Goal: Task Accomplishment & Management: Manage account settings

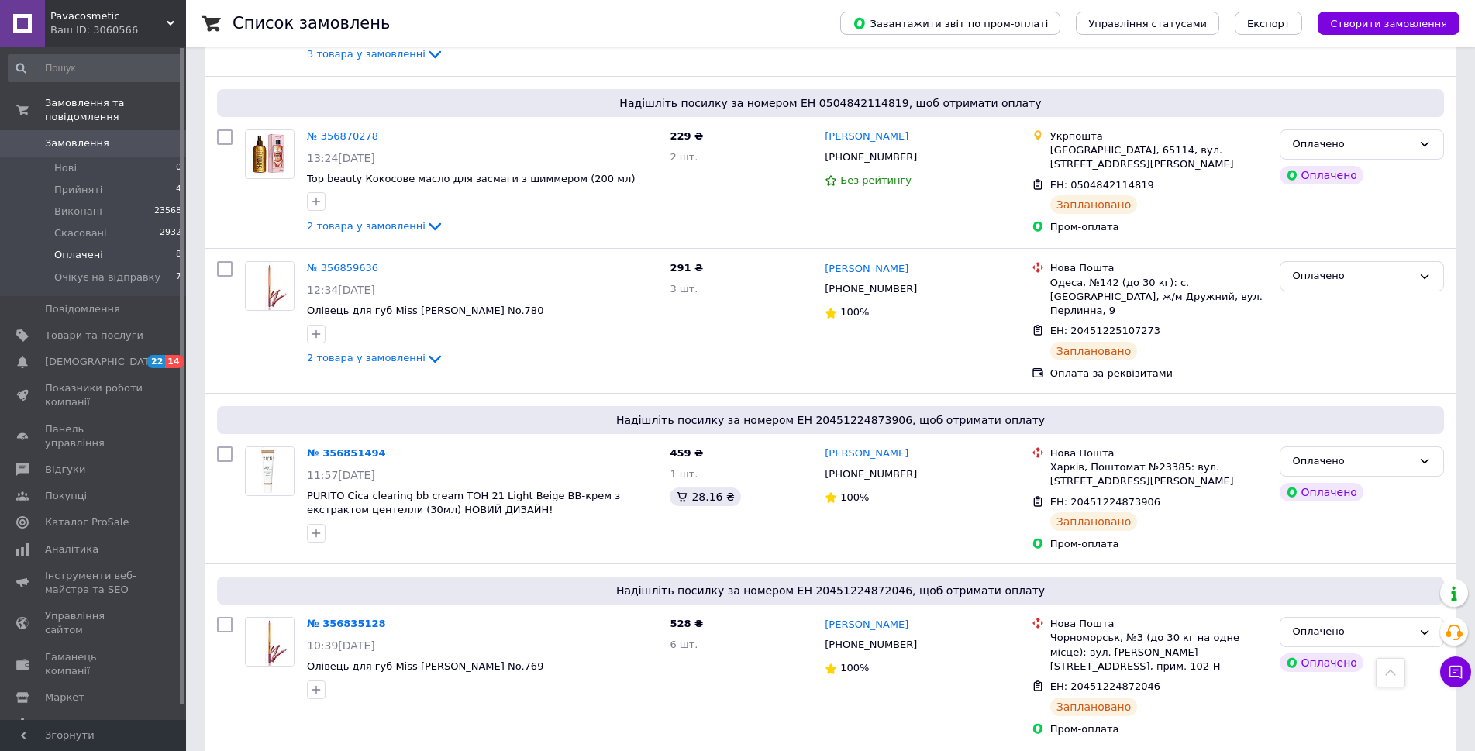
scroll to position [840, 0]
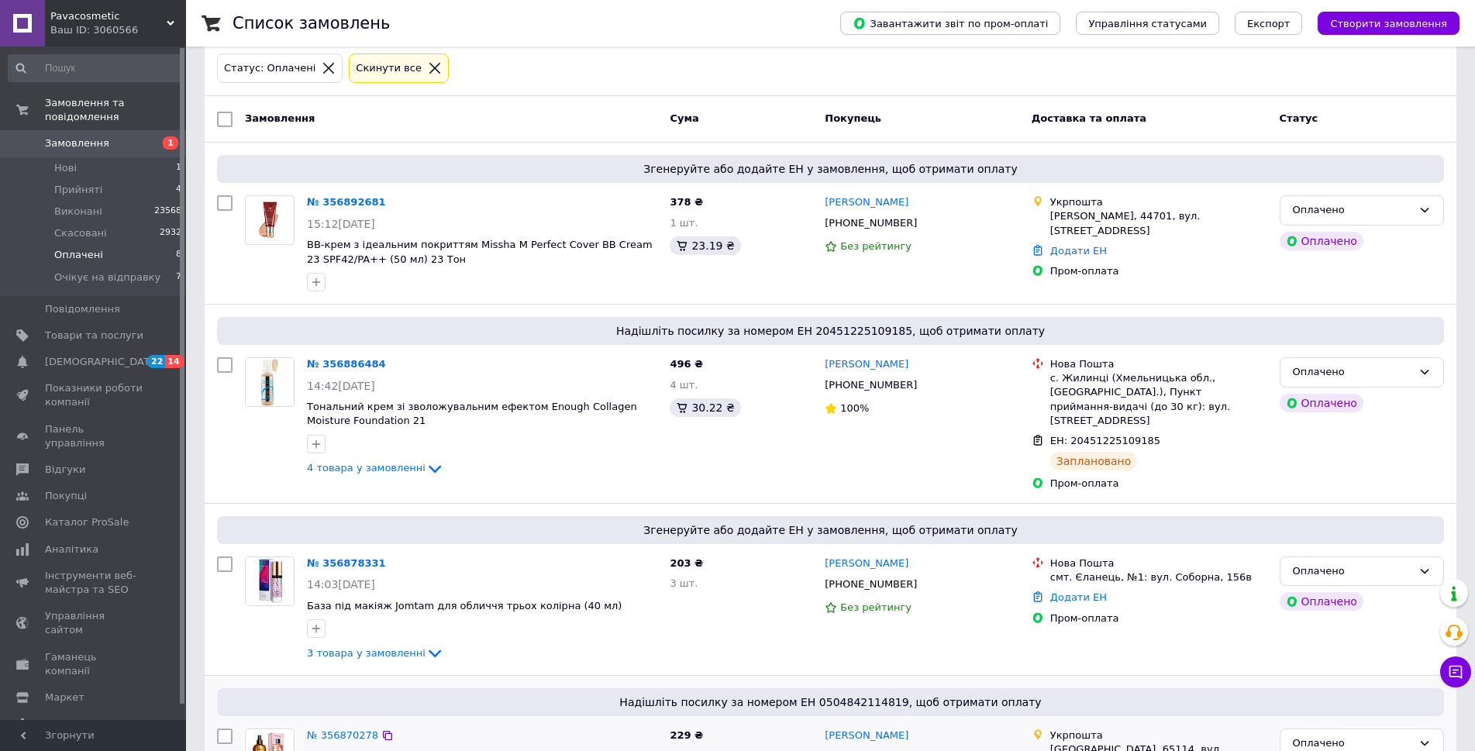
scroll to position [65, 0]
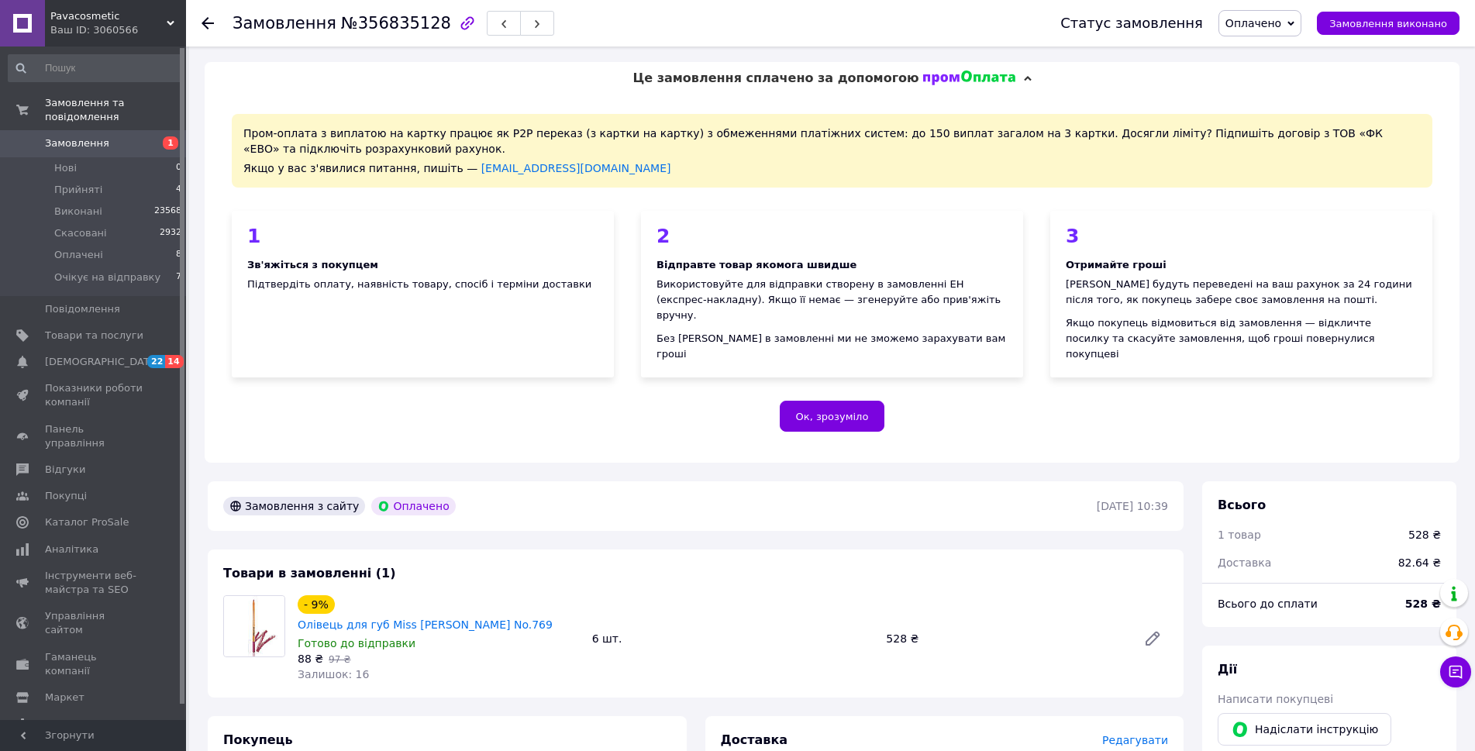
scroll to position [233, 0]
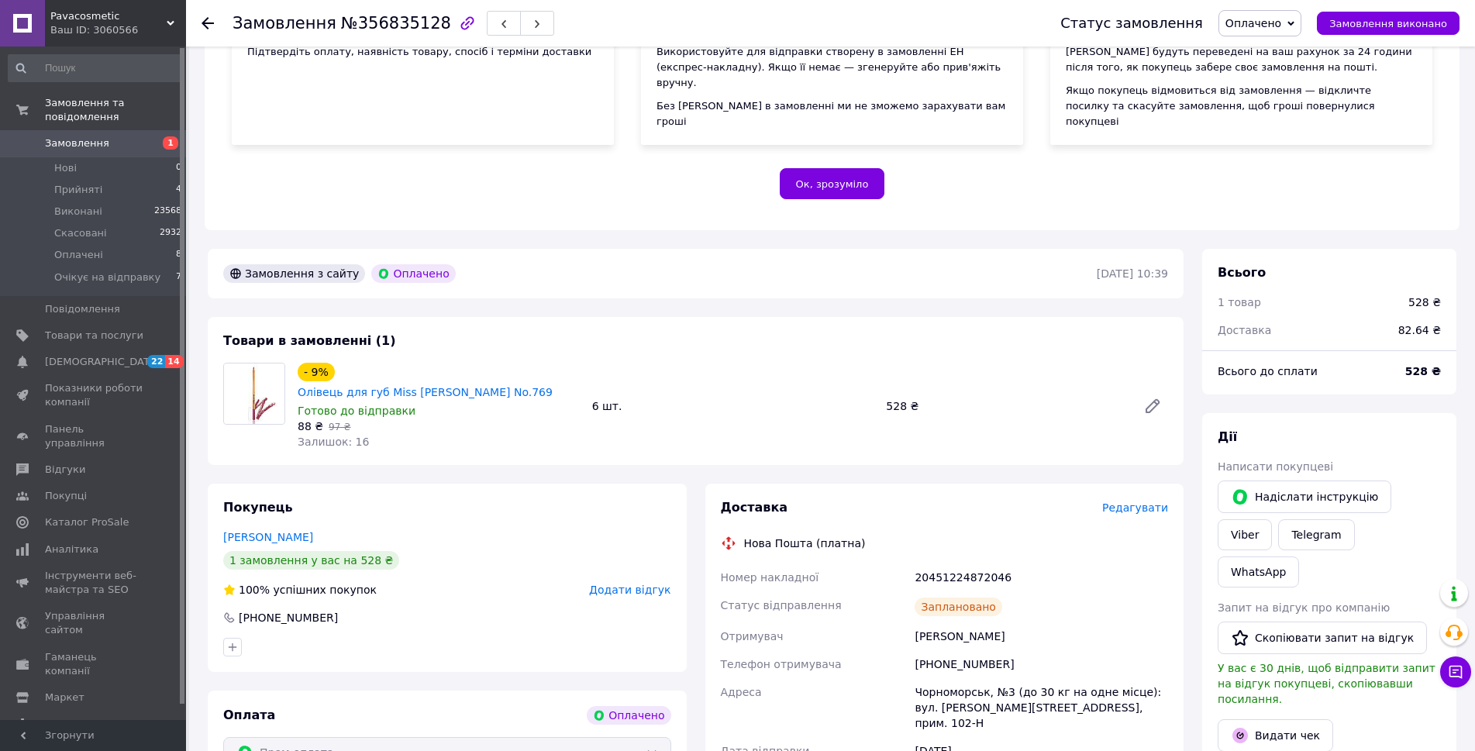
click at [1267, 22] on span "Оплачено" at bounding box center [1253, 23] width 56 height 12
click at [1256, 122] on li "Очікує на відправку" at bounding box center [1280, 123] width 122 height 23
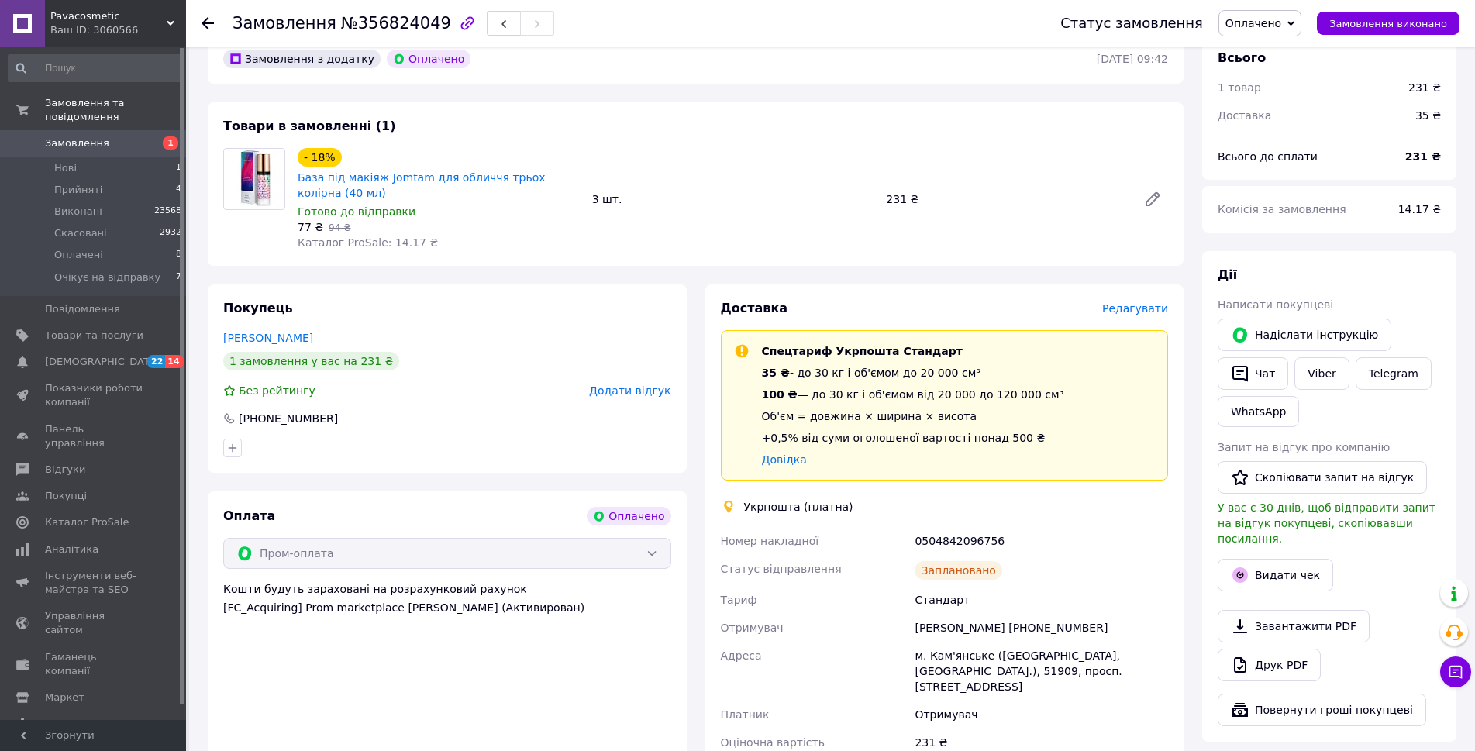
scroll to position [465, 0]
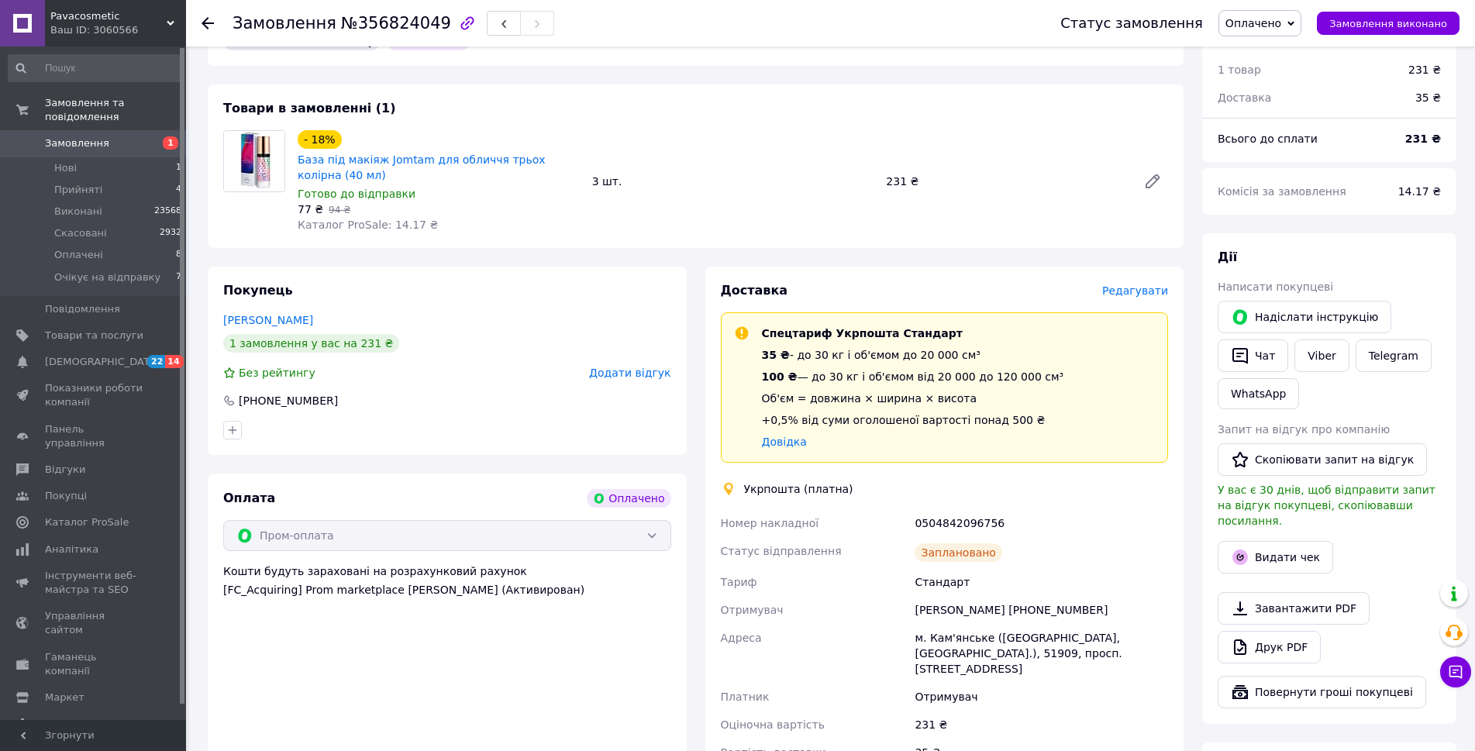
click at [1266, 20] on span "Оплачено" at bounding box center [1253, 23] width 56 height 12
click at [1272, 122] on li "Очікує на відправку" at bounding box center [1280, 123] width 122 height 23
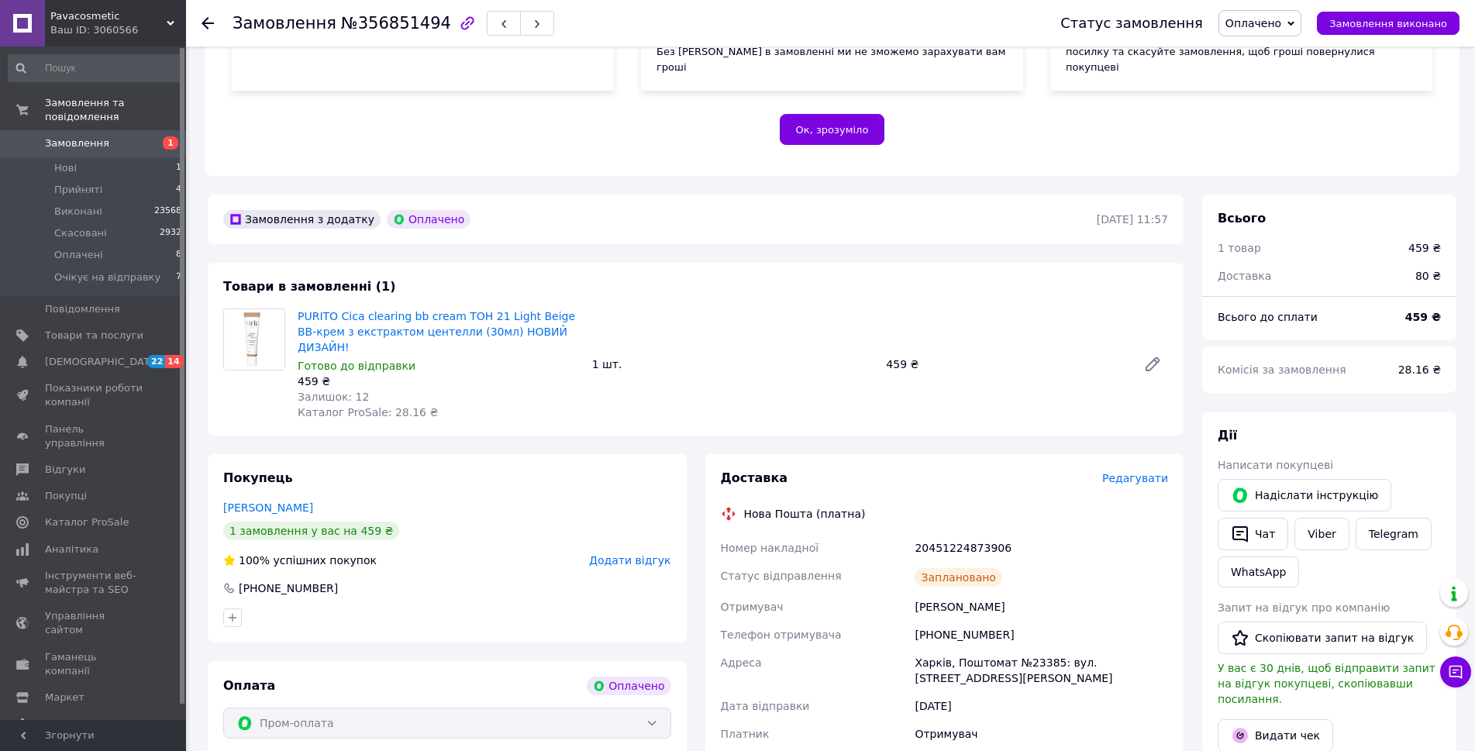
scroll to position [310, 0]
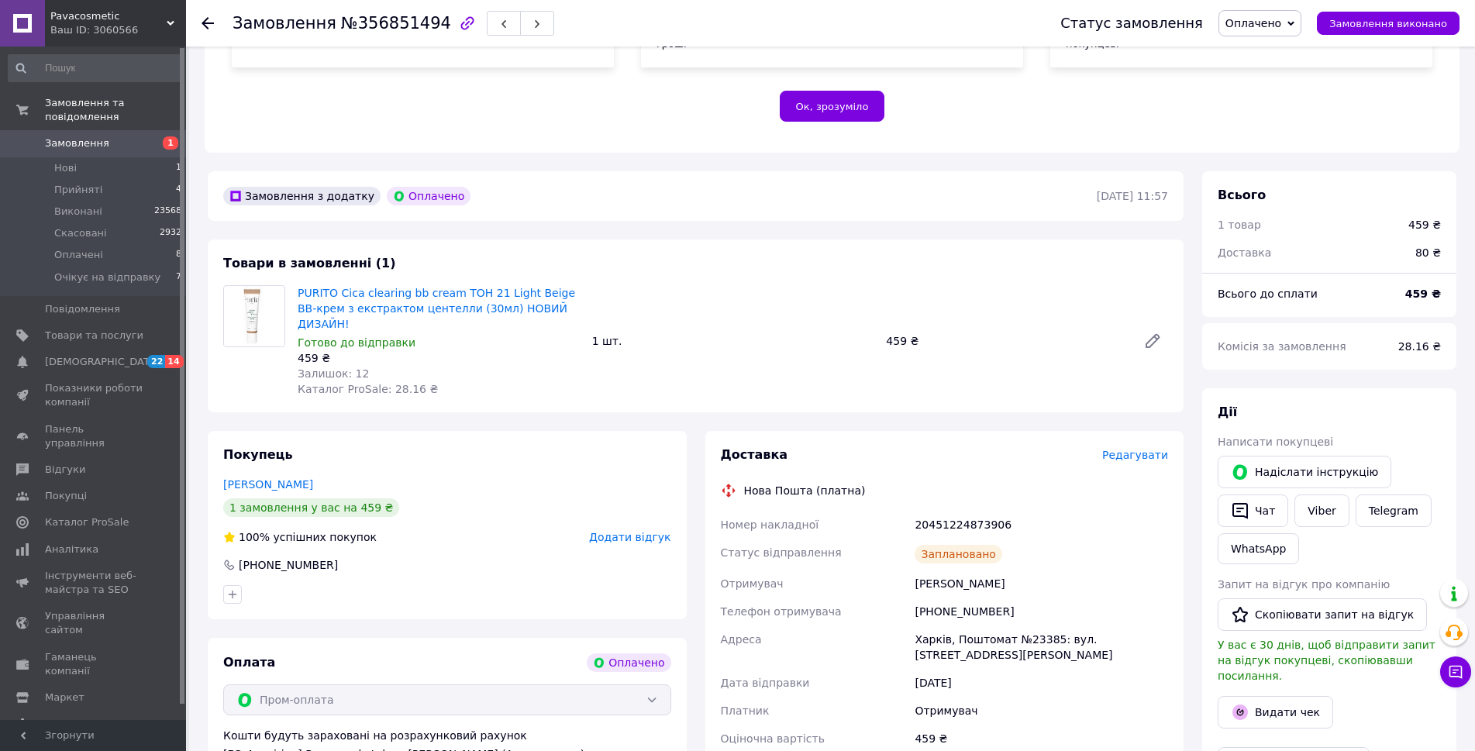
click at [1277, 23] on span "Оплачено" at bounding box center [1253, 23] width 56 height 12
click at [1265, 126] on li "Очікує на відправку" at bounding box center [1280, 123] width 122 height 23
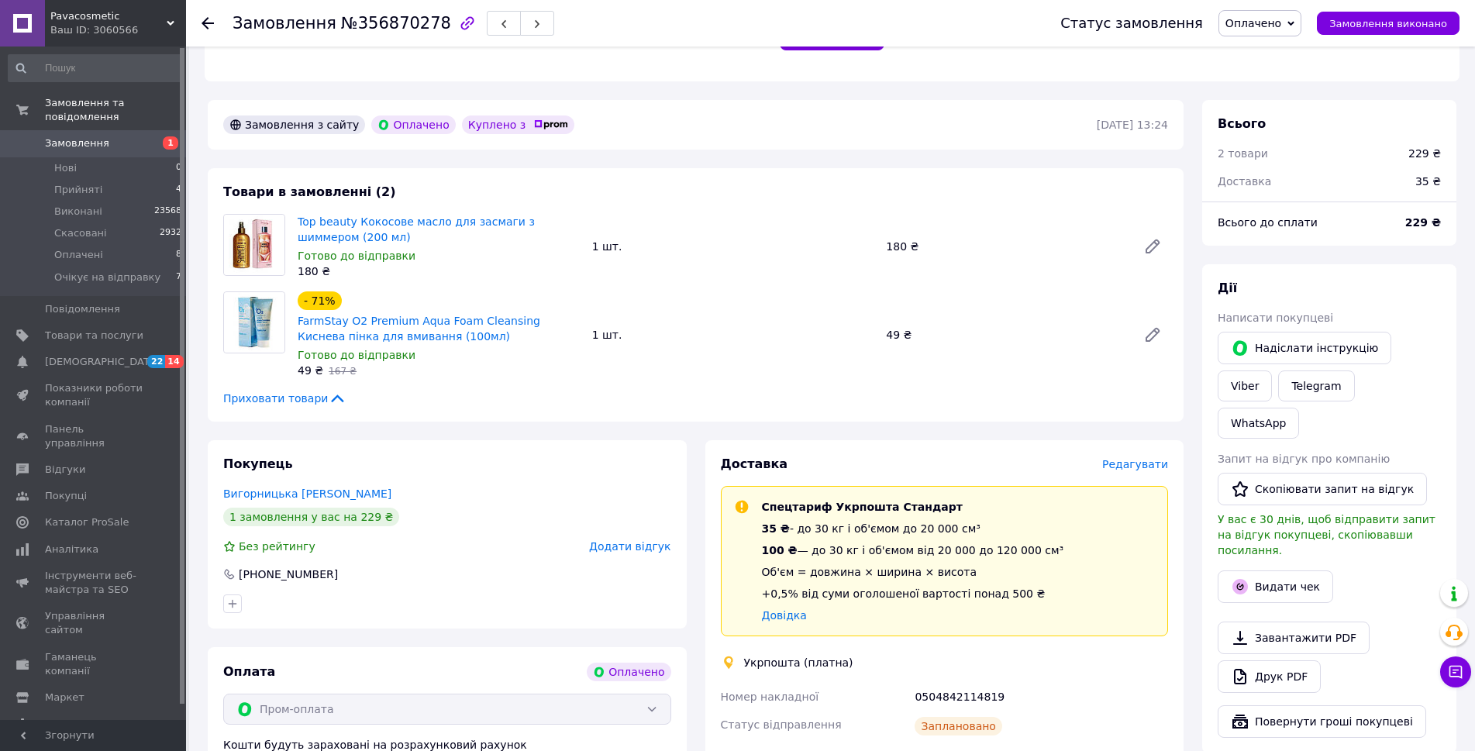
scroll to position [388, 0]
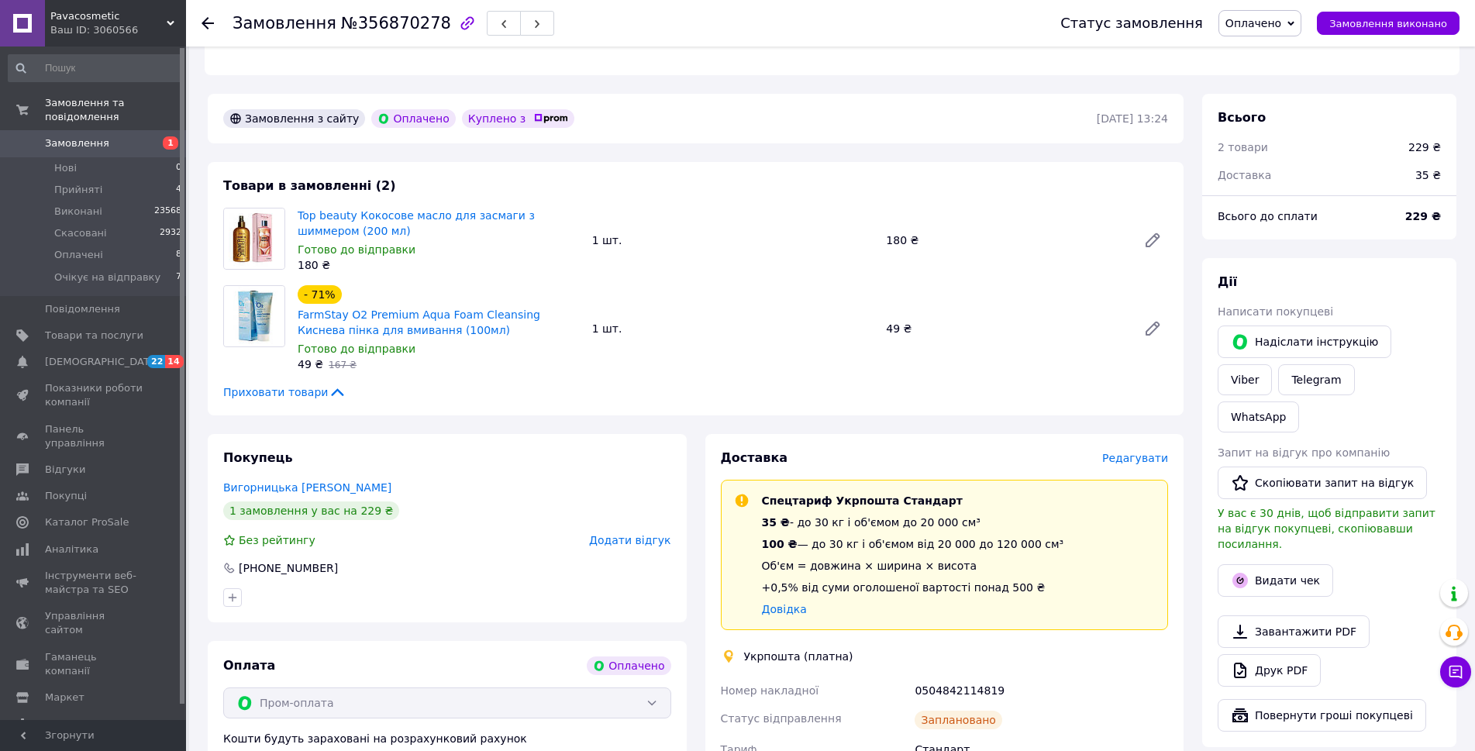
click at [1264, 19] on span "Оплачено" at bounding box center [1253, 23] width 56 height 12
click at [1263, 123] on li "Очікує на відправку" at bounding box center [1280, 123] width 122 height 23
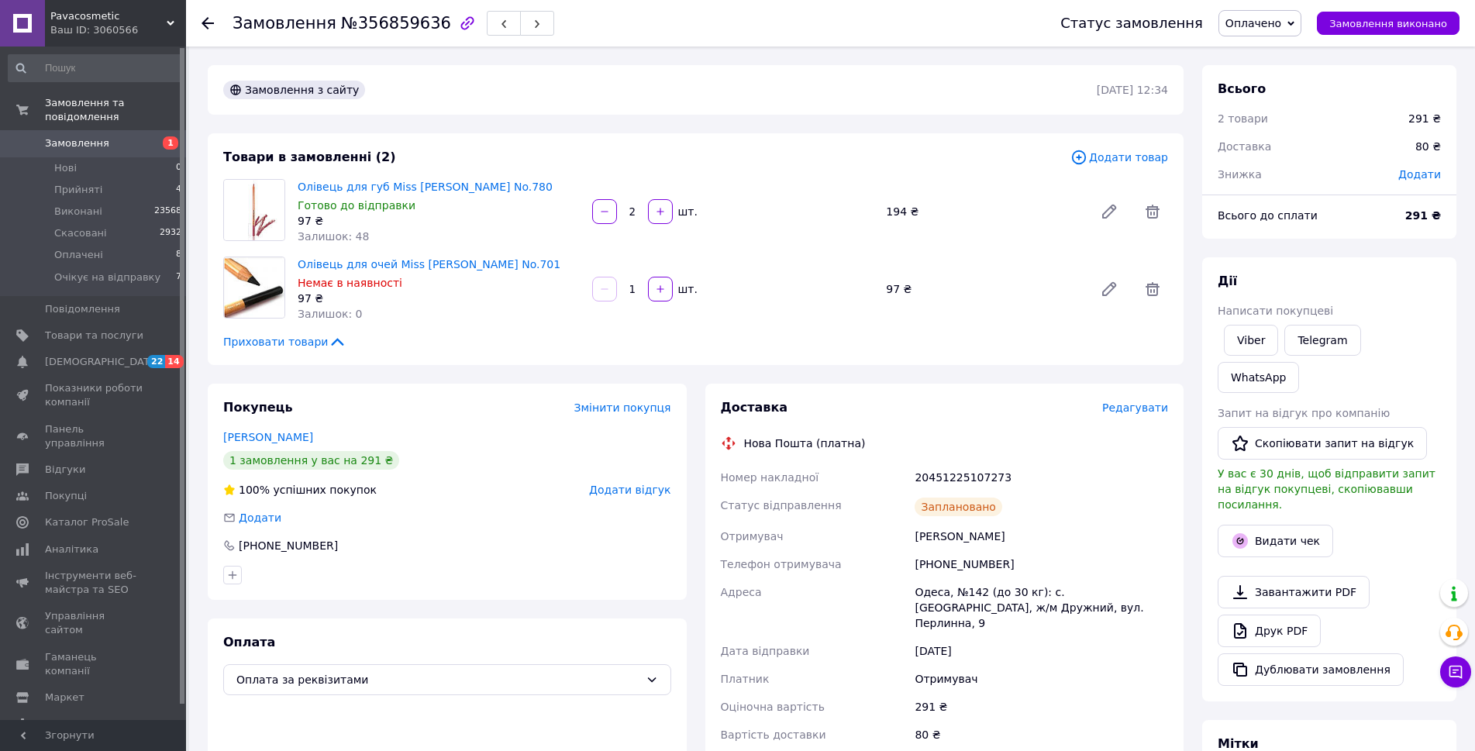
drag, startPoint x: 913, startPoint y: 536, endPoint x: 1006, endPoint y: 541, distance: 93.2
click at [1006, 541] on div "[PERSON_NAME]" at bounding box center [1042, 536] width 260 height 28
copy div "[PERSON_NAME]"
click at [1256, 19] on span "Оплачено" at bounding box center [1253, 23] width 56 height 12
click at [1263, 126] on li "Очікує на відправку" at bounding box center [1280, 123] width 122 height 23
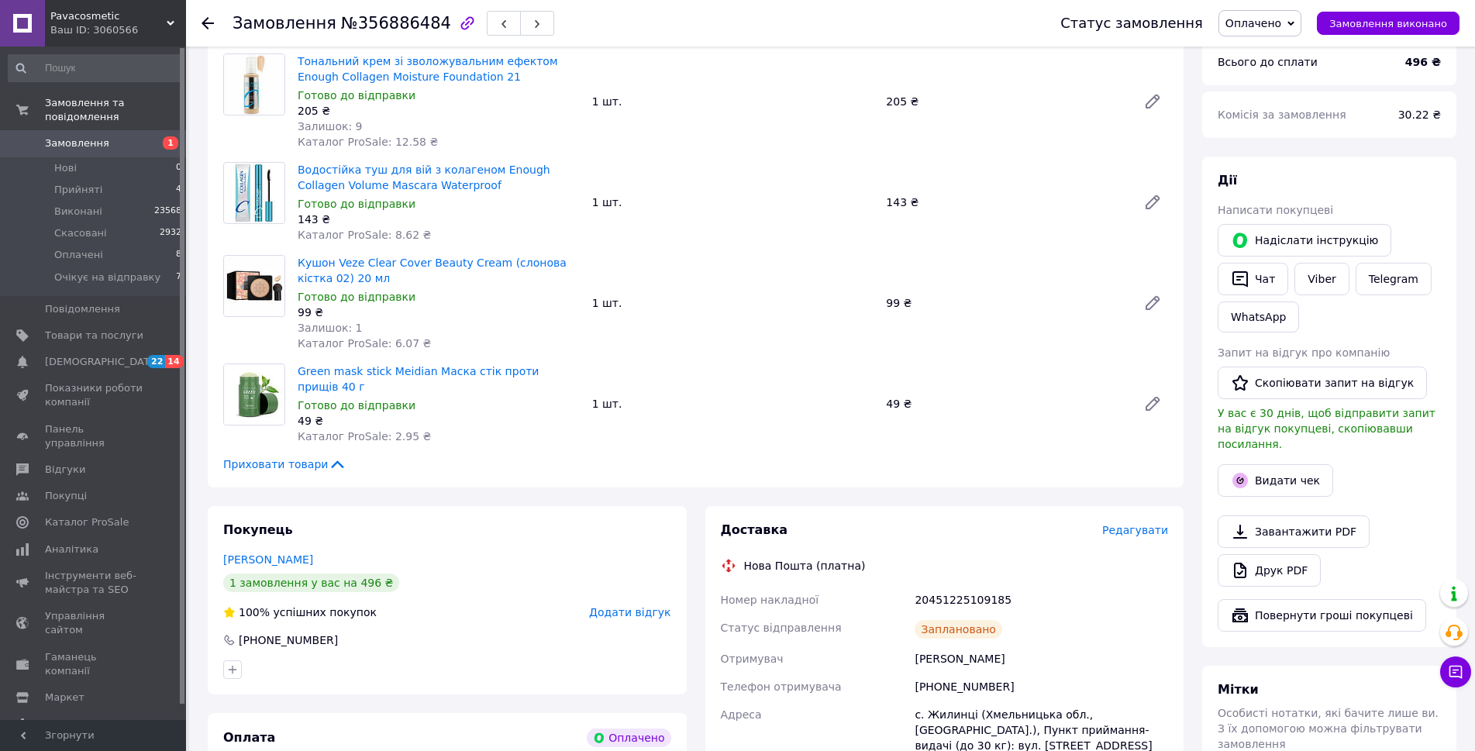
scroll to position [543, 0]
click at [1268, 25] on span "Оплачено" at bounding box center [1253, 23] width 56 height 12
click at [1268, 118] on li "Очікує на відправку" at bounding box center [1280, 123] width 122 height 23
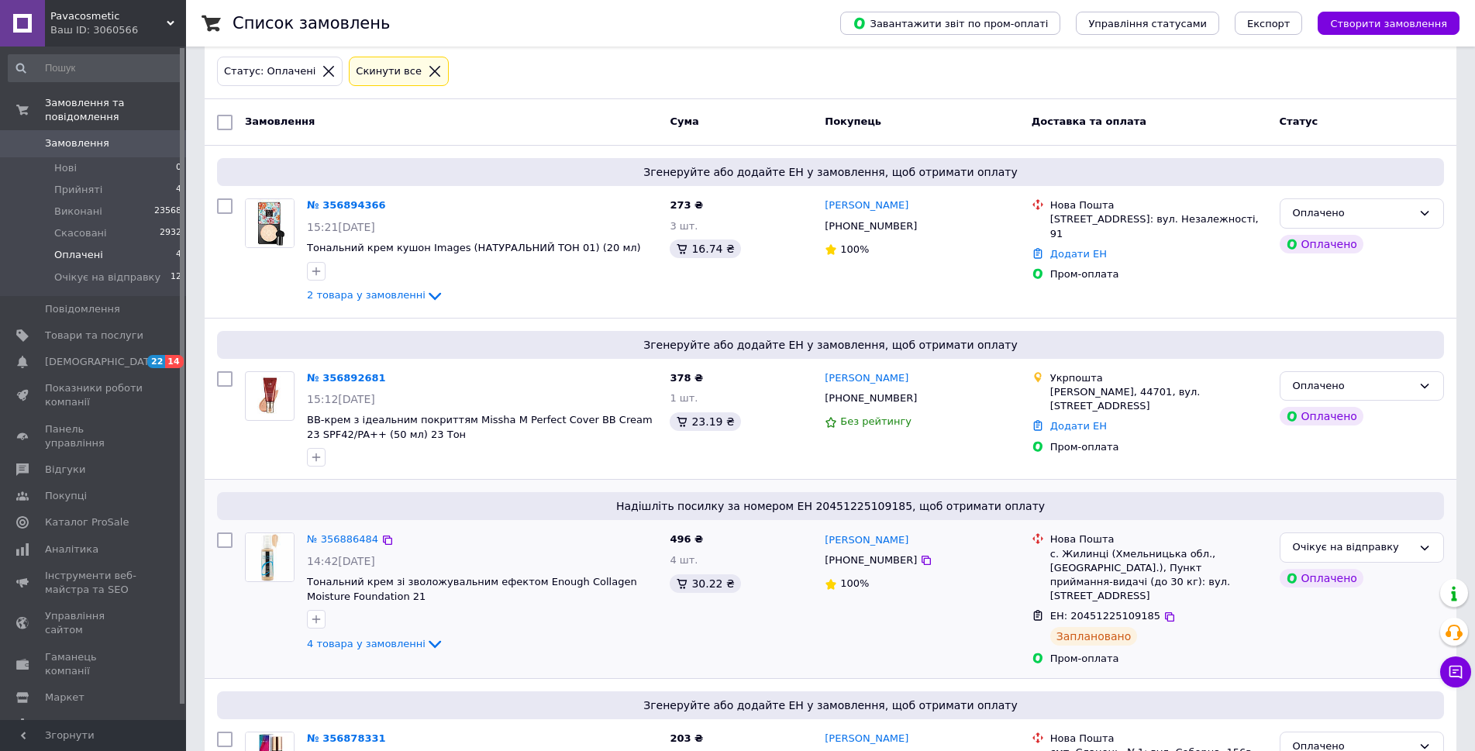
scroll to position [182, 0]
